Goal: Information Seeking & Learning: Compare options

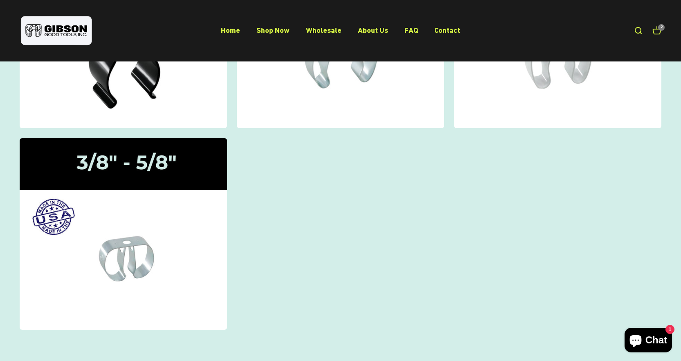
scroll to position [246, 0]
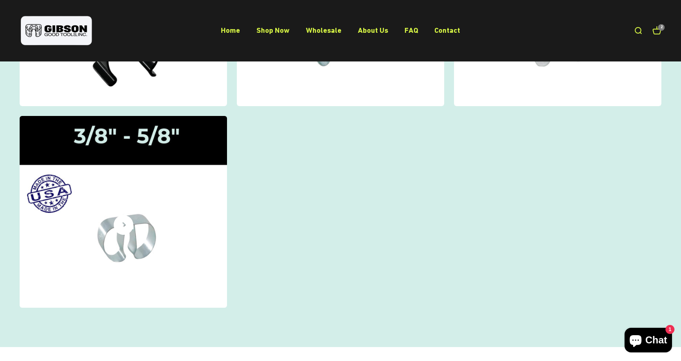
click at [130, 229] on icon at bounding box center [124, 225] width 20 height 20
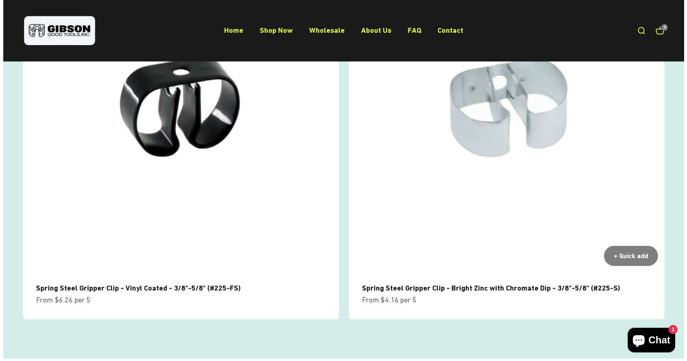
scroll to position [164, 0]
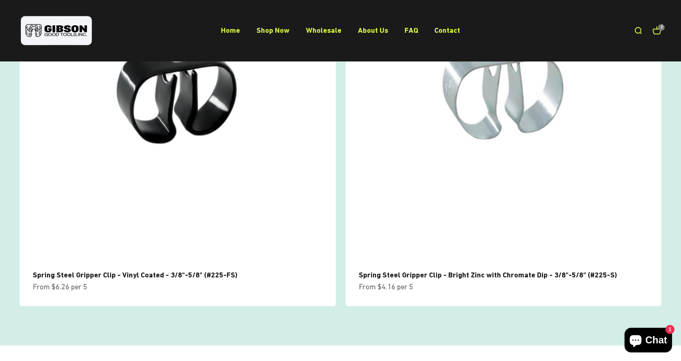
click at [662, 31] on link "Open cart 2" at bounding box center [657, 30] width 9 height 9
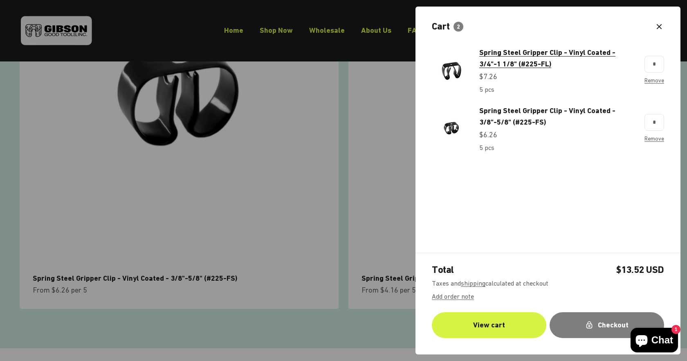
click at [523, 54] on span "Spring Steel Gripper Clip - Vinyl Coated - 3/4"-1 1/8" (#225-FL)" at bounding box center [548, 58] width 136 height 20
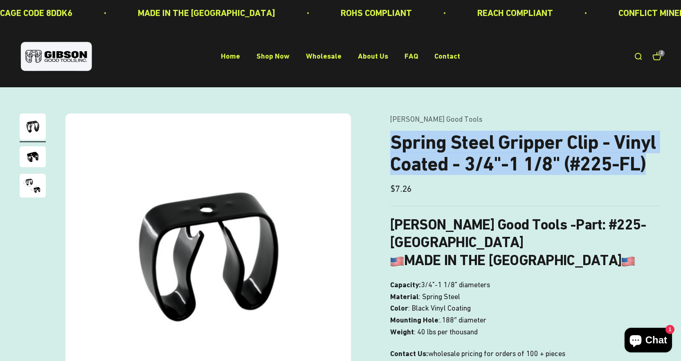
drag, startPoint x: 650, startPoint y: 165, endPoint x: 391, endPoint y: 147, distance: 259.7
click at [391, 147] on h1 "Spring Steel Gripper Clip - Vinyl Coated - 3/4"-1 1/8" (#225-FL)" at bounding box center [525, 152] width 271 height 43
copy h1 "Spring Steel Gripper Clip - Vinyl Coated - 3/4"-1 1/8" (#225-FL)"
click at [660, 55] on cart-count "2" at bounding box center [661, 53] width 7 height 7
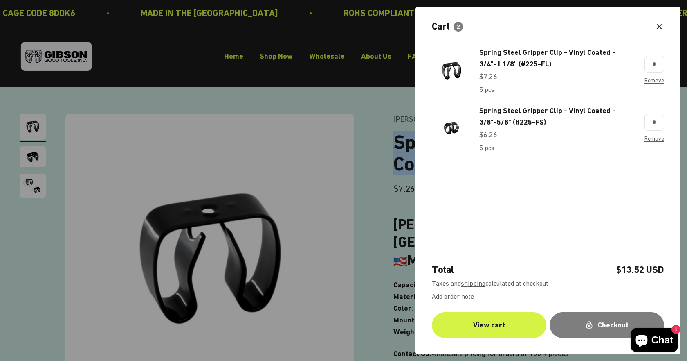
click at [519, 115] on link "Spring Steel Gripper Clip - Vinyl Coated - 3/8"-5/8" (#225-FS)" at bounding box center [558, 117] width 157 height 24
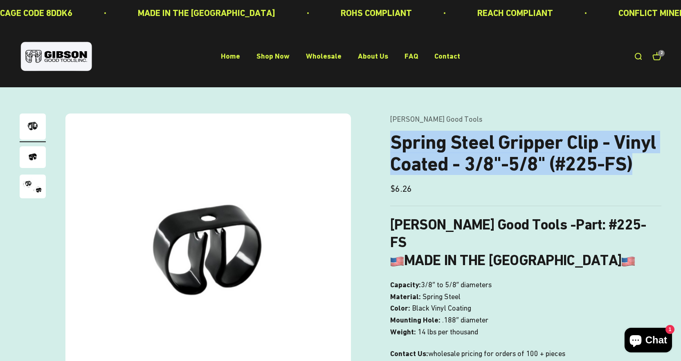
drag, startPoint x: 631, startPoint y: 161, endPoint x: 387, endPoint y: 145, distance: 244.4
copy h1 "Spring Steel Gripper Clip - Vinyl Coated - 3/8"-5/8" (#225-FS)"
